Goal: Navigation & Orientation: Find specific page/section

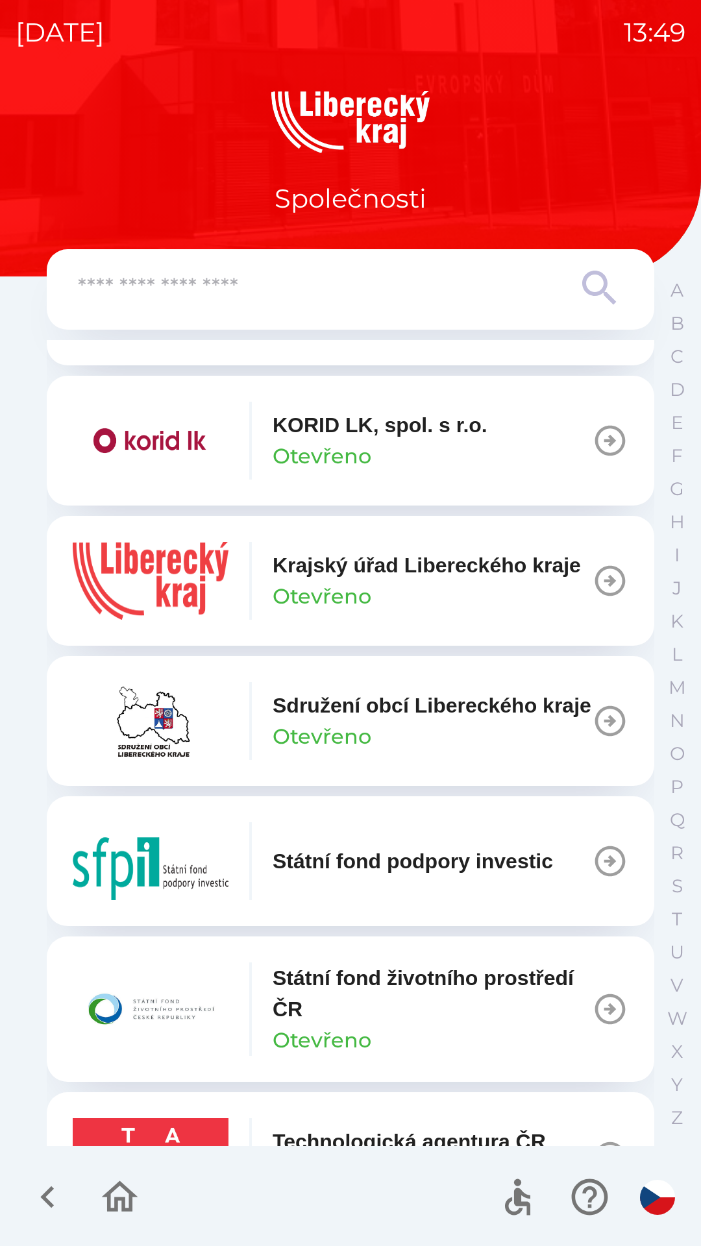
scroll to position [1031, 0]
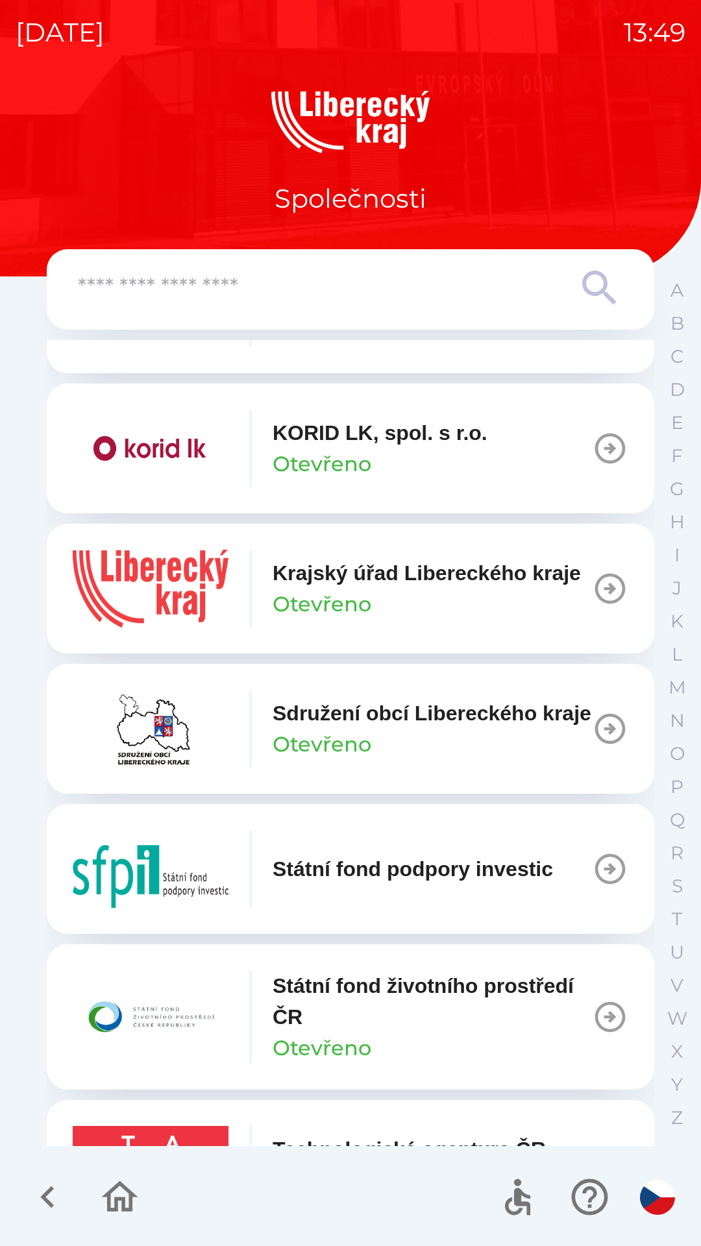
click at [40, 1202] on icon "button" at bounding box center [47, 1196] width 43 height 43
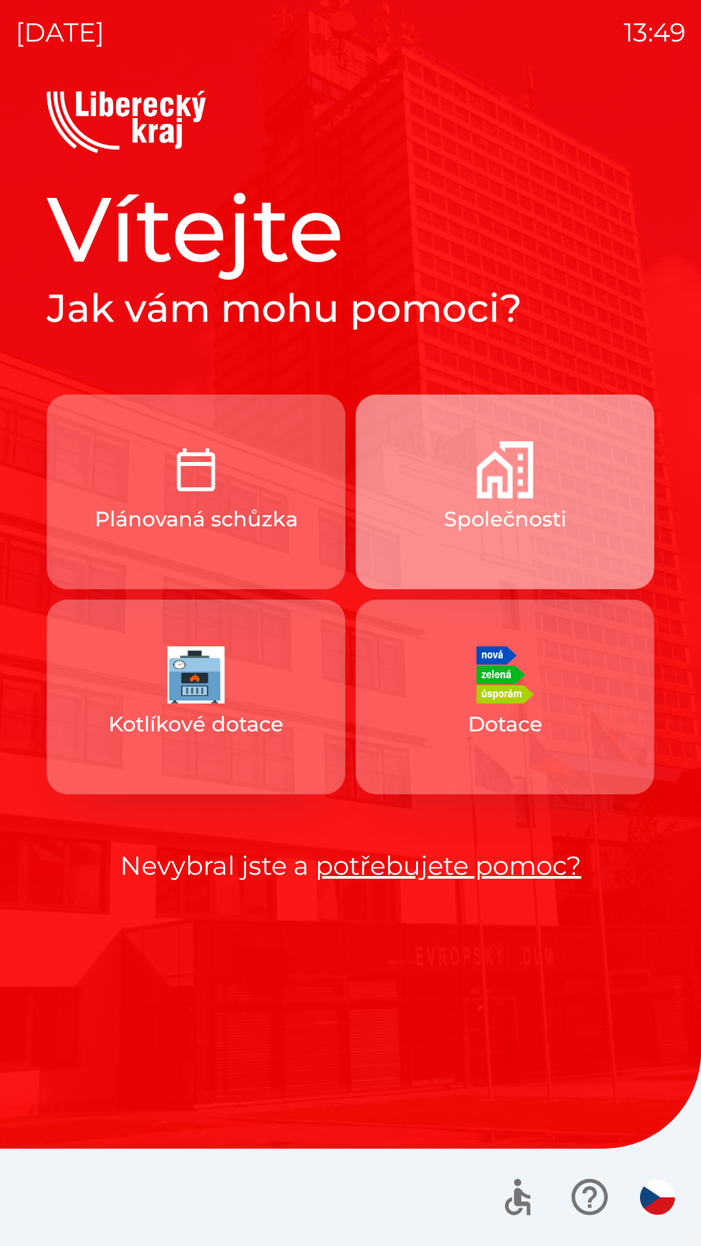
click at [562, 520] on p "Společnosti" at bounding box center [505, 518] width 123 height 31
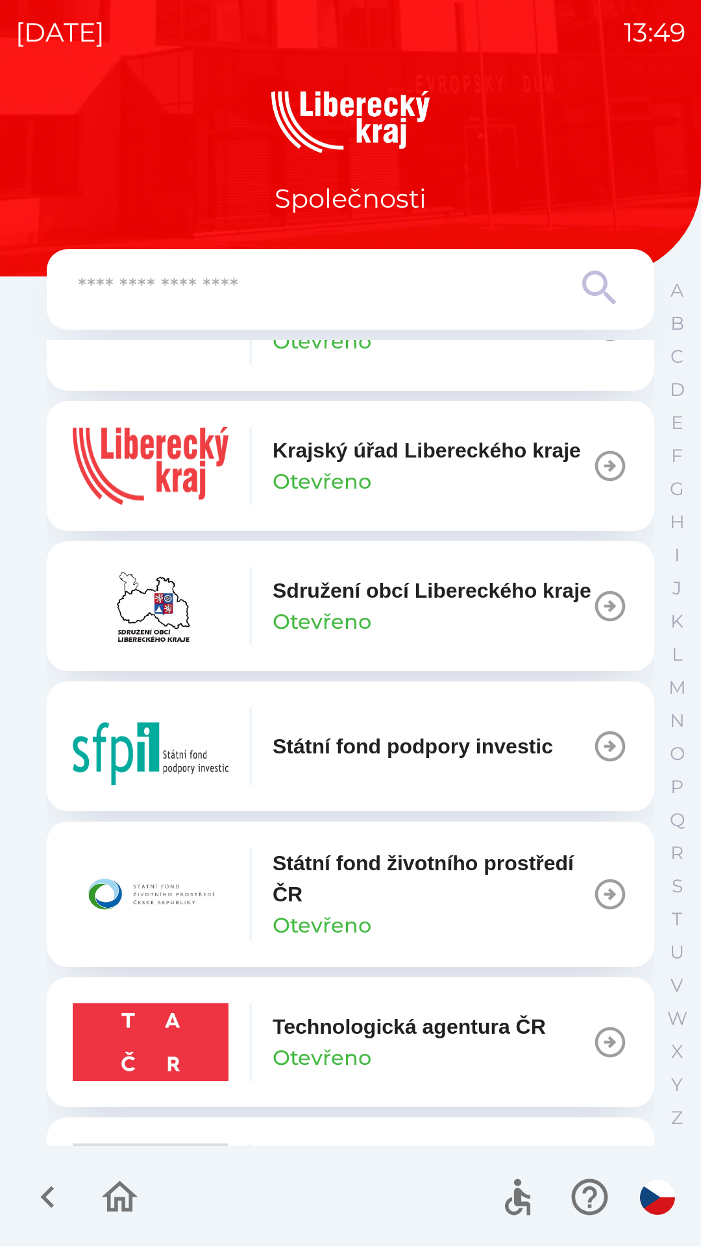
scroll to position [1152, 0]
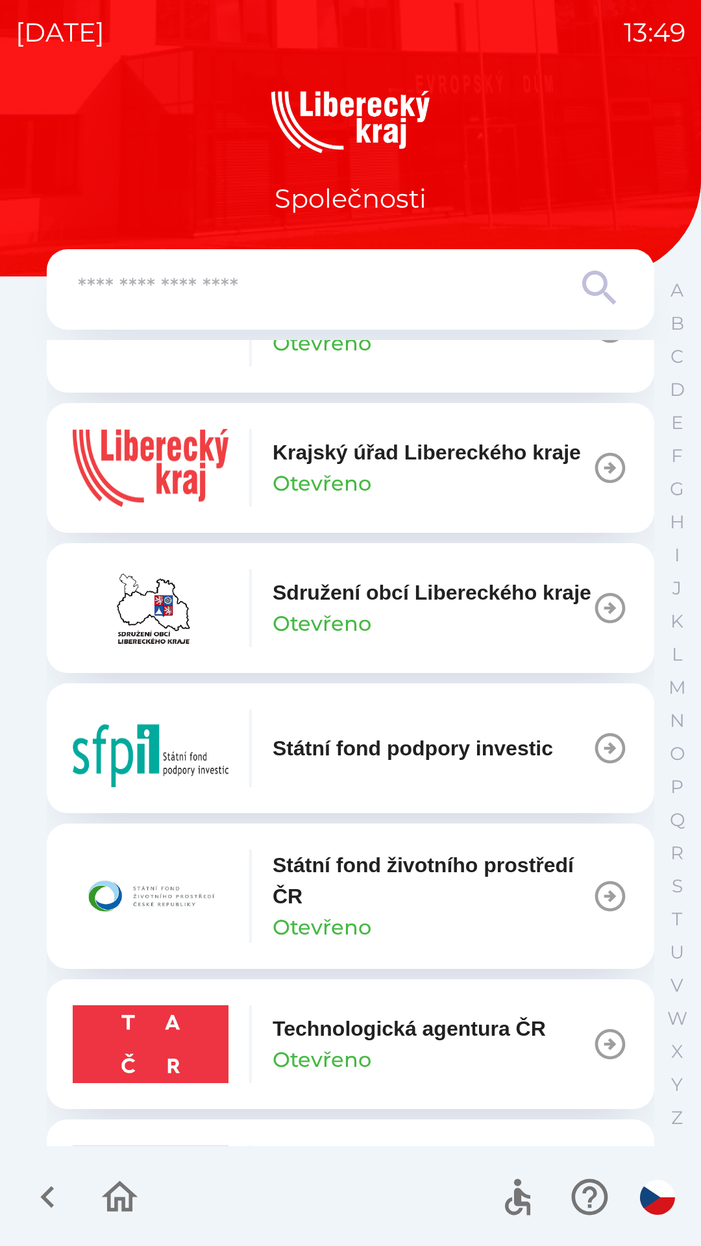
click at [537, 499] on div "Krajský úřad Libereckého kraje [GEOGRAPHIC_DATA]" at bounding box center [426, 468] width 308 height 62
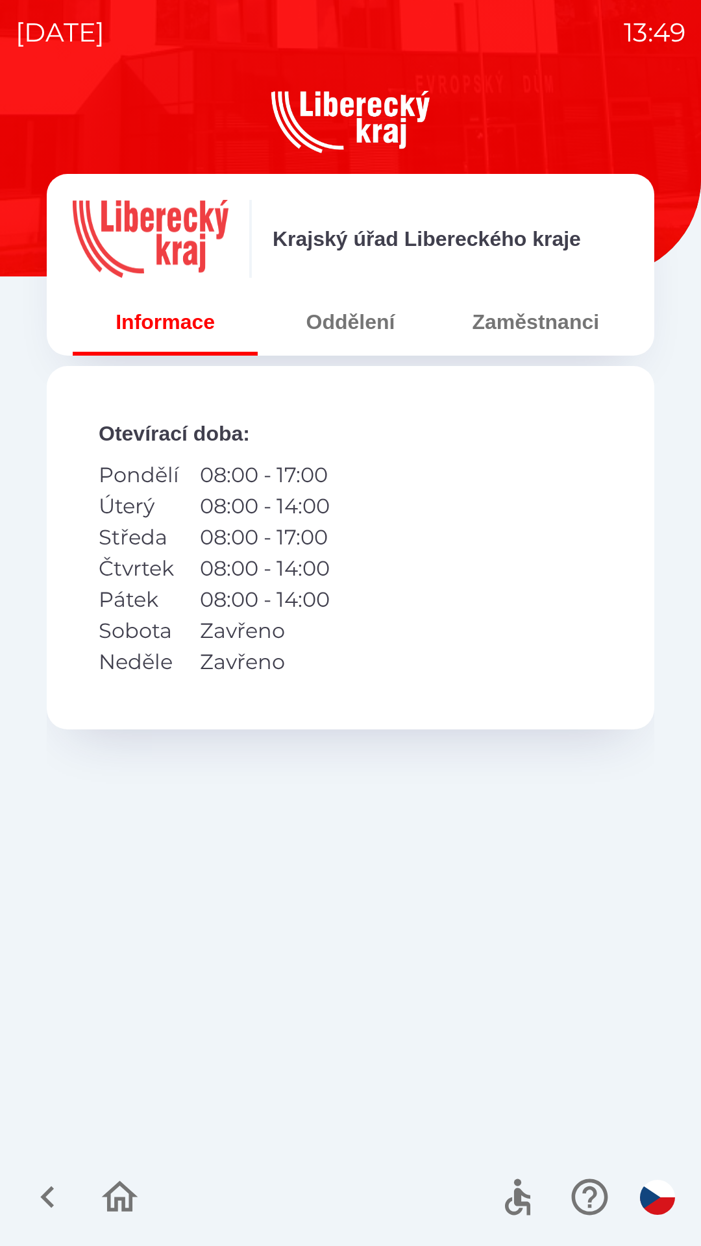
click at [118, 1190] on icon "button" at bounding box center [119, 1196] width 43 height 43
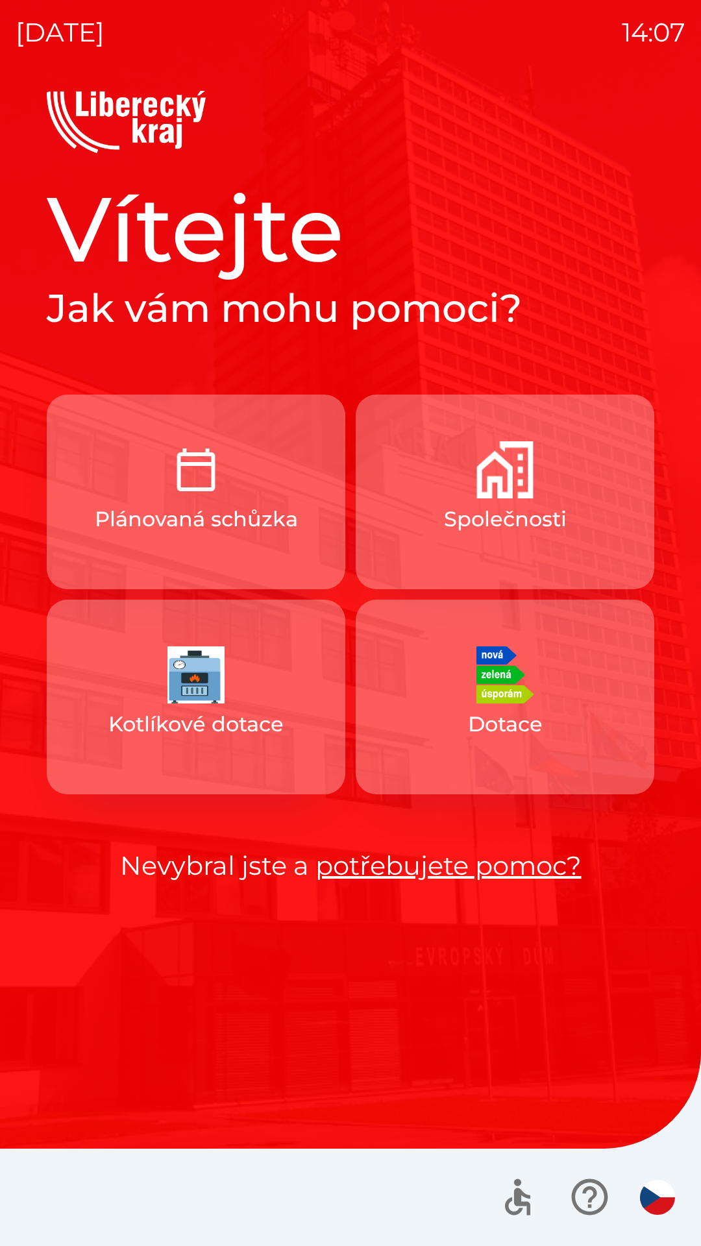
click at [119, 485] on button "Plánovaná schůzka" at bounding box center [196, 491] width 298 height 195
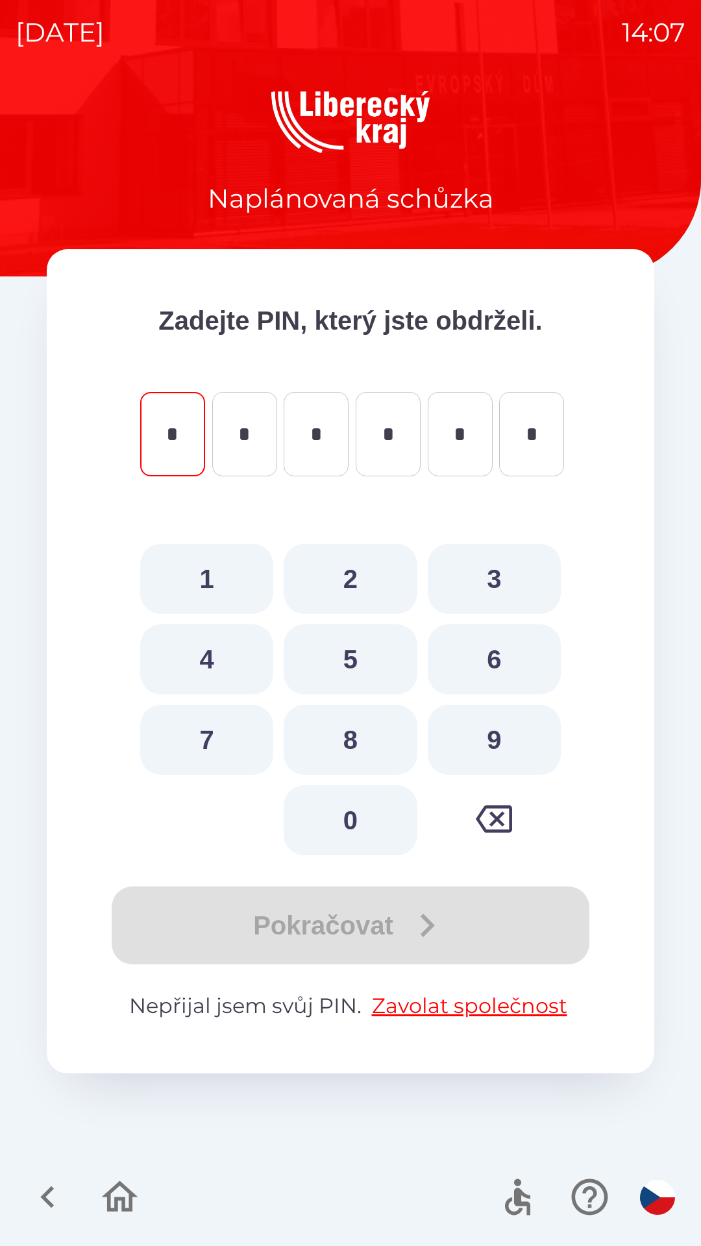
click at [49, 1190] on icon "button" at bounding box center [47, 1197] width 14 height 22
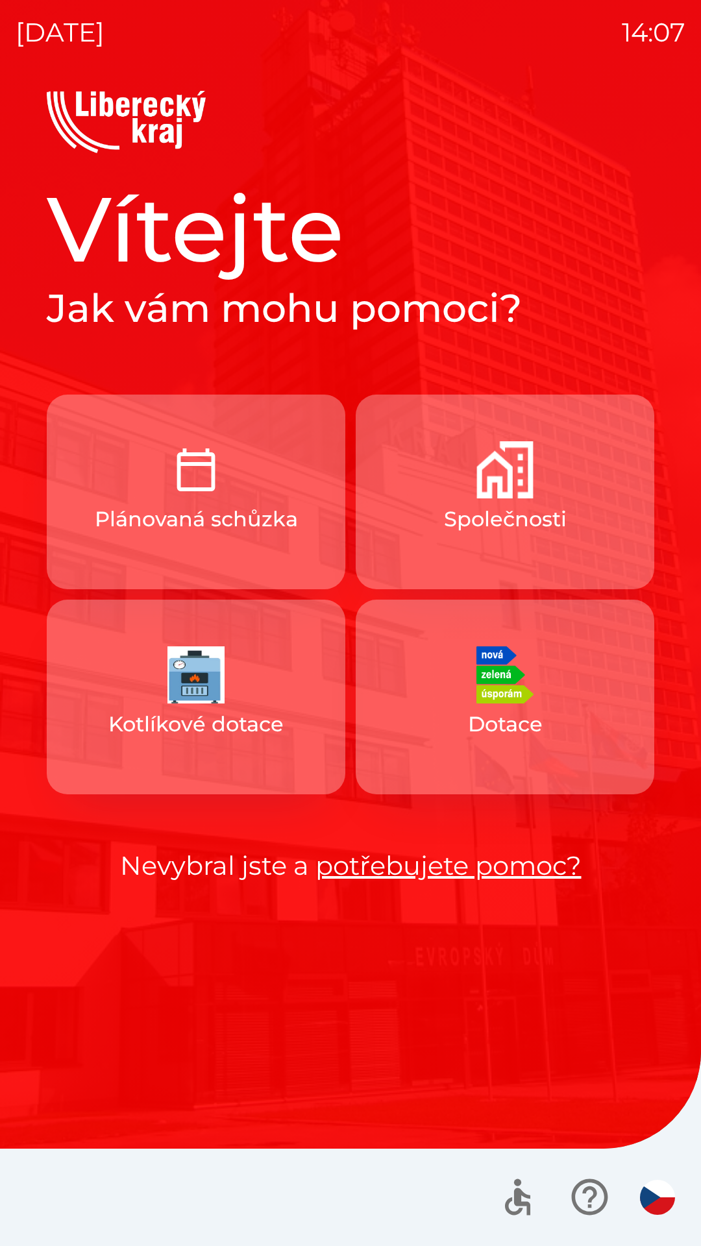
click at [503, 520] on p "Společnosti" at bounding box center [505, 518] width 123 height 31
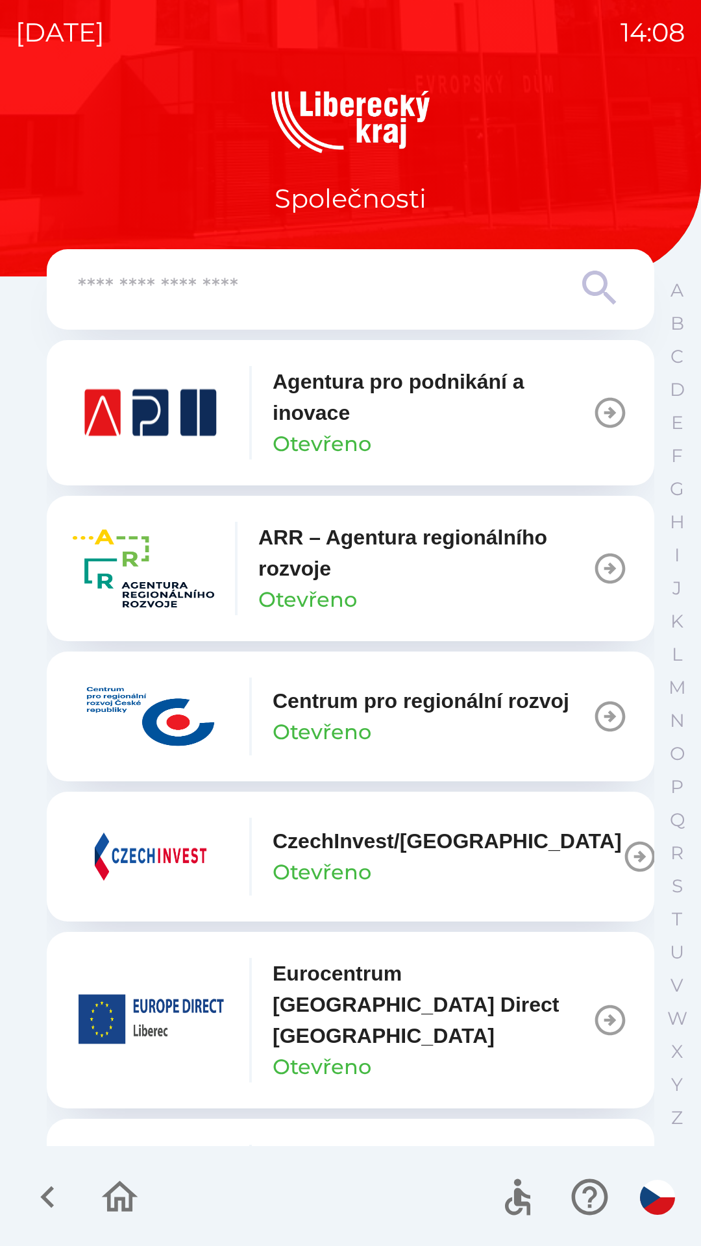
click at [592, 568] on icon "button" at bounding box center [610, 568] width 36 height 36
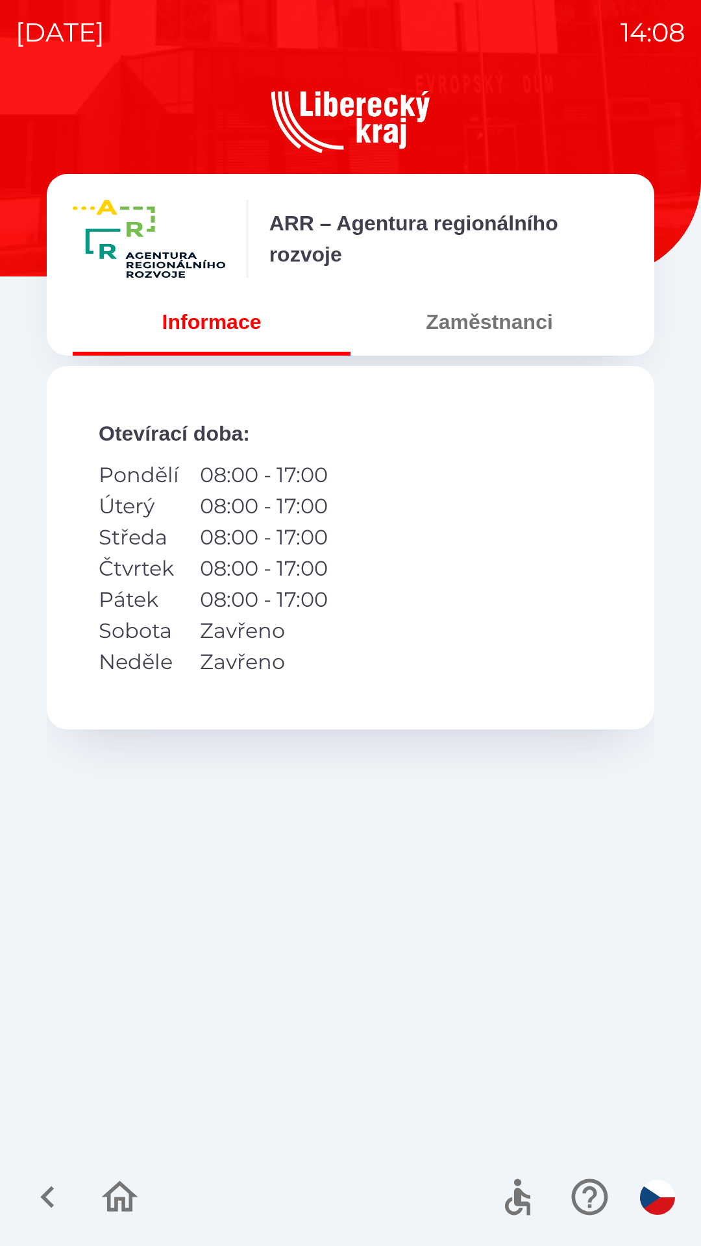
click at [484, 308] on button "Zaměstnanci" at bounding box center [489, 321] width 278 height 47
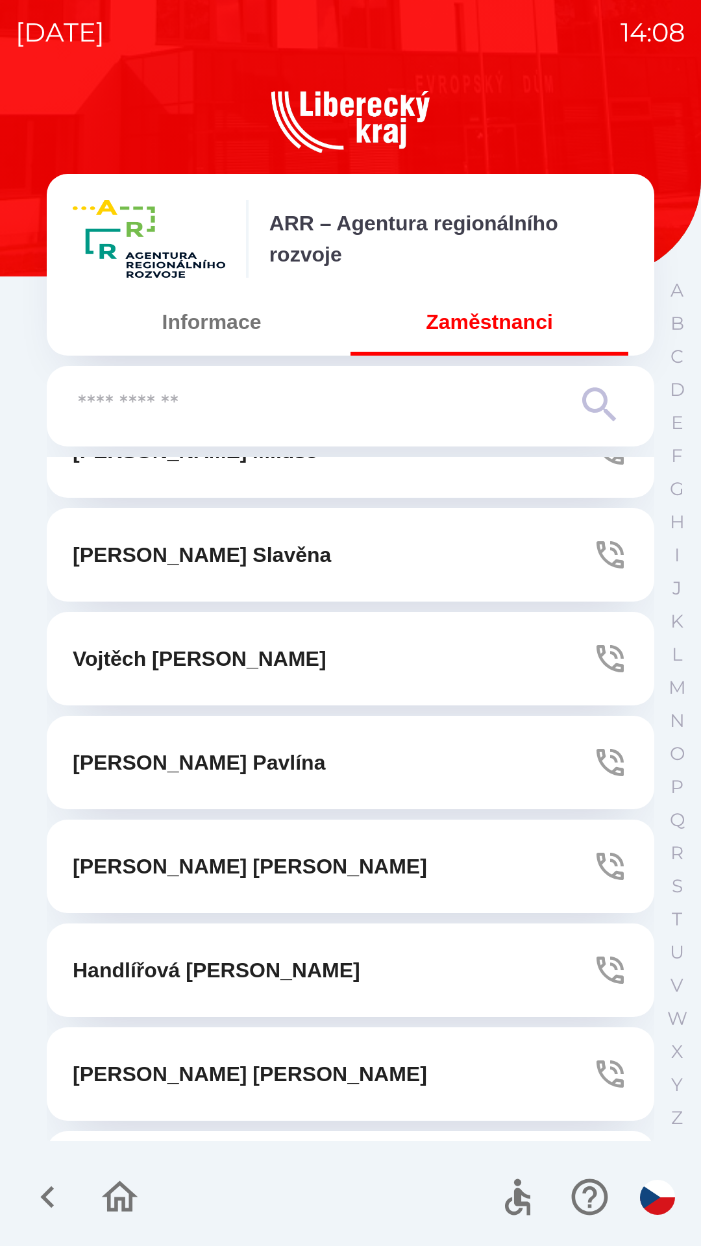
scroll to position [1818, 0]
